Goal: Task Accomplishment & Management: Manage account settings

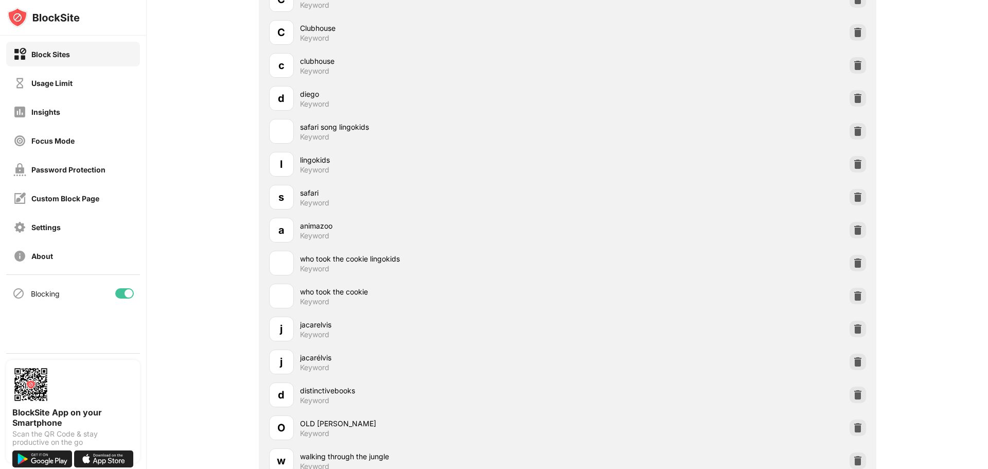
scroll to position [1698, 0]
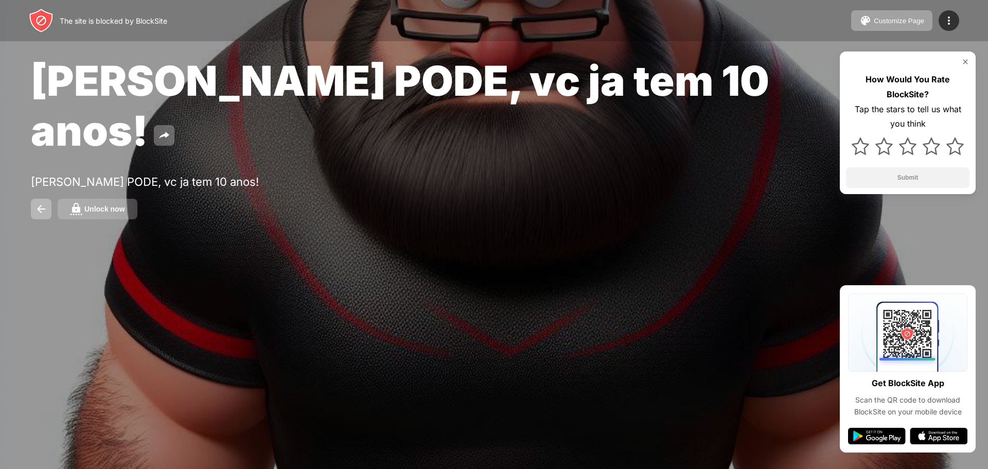
click at [129, 199] on button "Unlock now" at bounding box center [98, 209] width 80 height 21
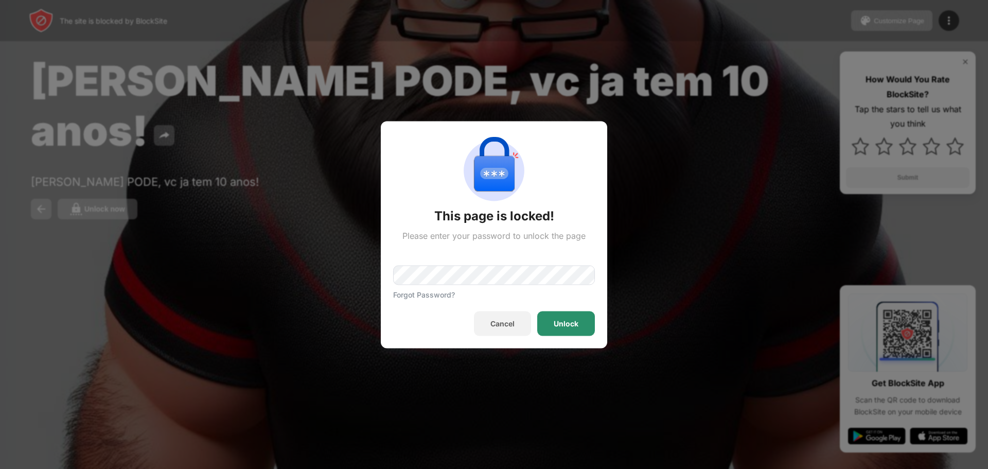
click at [570, 323] on div "Unlock" at bounding box center [566, 323] width 25 height 8
